Goal: Task Accomplishment & Management: Manage account settings

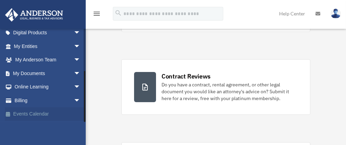
scroll to position [137, 0]
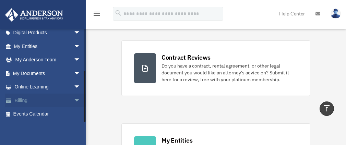
click at [47, 102] on link "Billing arrow_drop_down" at bounding box center [48, 100] width 86 height 14
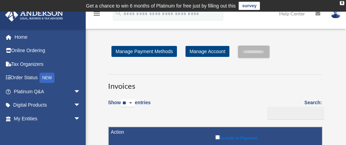
click at [336, 16] on img at bounding box center [335, 14] width 10 height 10
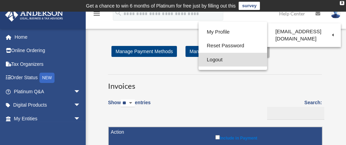
click at [218, 60] on link "Logout" at bounding box center [232, 60] width 68 height 14
